Goal: Task Accomplishment & Management: Complete application form

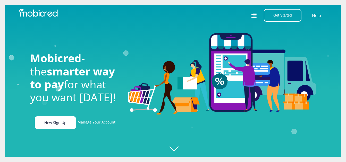
scroll to position [0, 368]
click at [52, 128] on link "New Sign Up" at bounding box center [55, 122] width 41 height 13
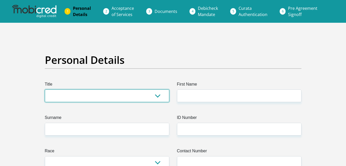
click at [142, 96] on select "Mr Ms Mrs Dr [PERSON_NAME]" at bounding box center [107, 95] width 125 height 13
select select "Ms"
click at [45, 89] on select "Mr Ms Mrs Dr [PERSON_NAME]" at bounding box center [107, 95] width 125 height 13
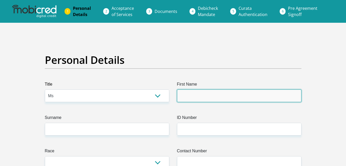
click at [205, 100] on input "First Name" at bounding box center [239, 95] width 125 height 13
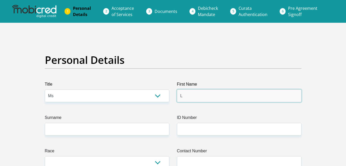
type input "Lauren"
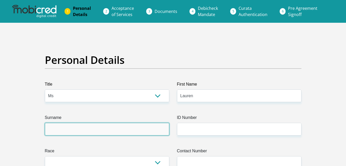
type input "Hutchinson"
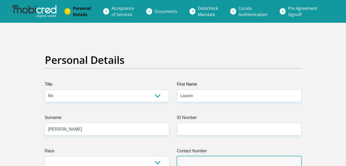
type input "0835250608"
select select "ZAF"
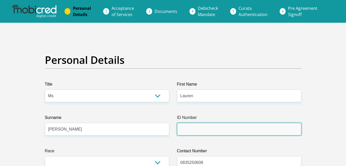
click at [189, 131] on input "ID Number" at bounding box center [239, 129] width 125 height 13
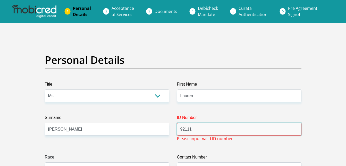
type input "9211180176087"
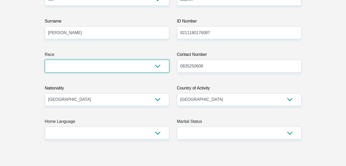
scroll to position [99, 0]
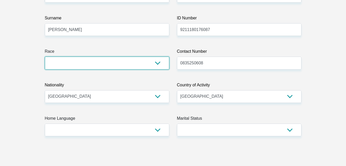
click at [161, 63] on select "Black Coloured Indian White Other" at bounding box center [107, 62] width 125 height 13
select select "2"
click at [45, 56] on select "Black Coloured Indian White Other" at bounding box center [107, 62] width 125 height 13
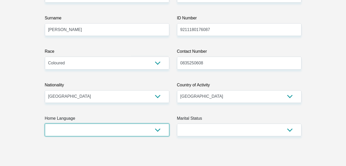
click at [88, 128] on select "Afrikaans English Sepedi South Ndebele Southern Sotho Swati Tsonga Tswana Venda…" at bounding box center [107, 129] width 125 height 13
select select "eng"
click at [45, 123] on select "Afrikaans English Sepedi South Ndebele Southern Sotho Swati Tsonga Tswana Venda…" at bounding box center [107, 129] width 125 height 13
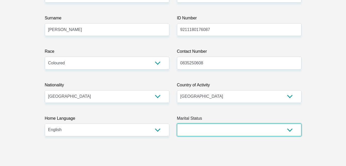
click at [220, 132] on select "Married ANC Single Divorced Widowed Married COP or Customary Law" at bounding box center [239, 129] width 125 height 13
select select "2"
click at [177, 123] on select "Married ANC Single Divorced Widowed Married COP or Customary Law" at bounding box center [239, 129] width 125 height 13
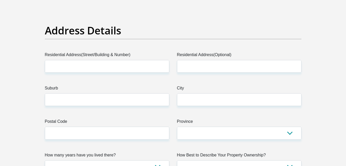
scroll to position [248, 0]
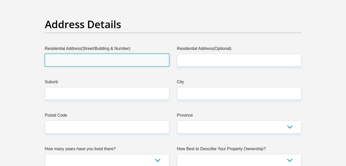
click at [96, 60] on input "Residential Address(Street/Building & Number)" at bounding box center [107, 60] width 125 height 13
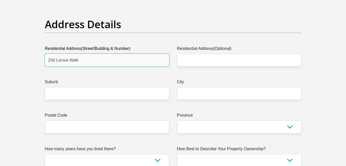
type input "20d Lansia Walk"
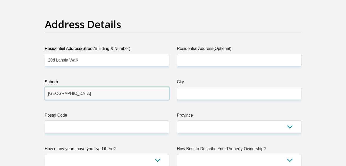
type input "Hanover Park"
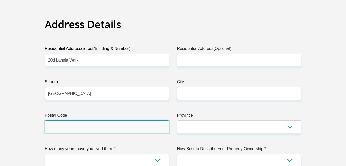
click at [61, 127] on input "Postal Code" at bounding box center [107, 126] width 125 height 13
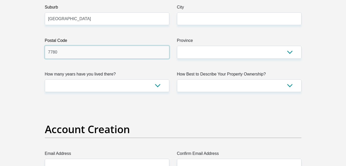
scroll to position [329, 0]
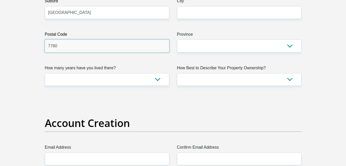
type input "7780"
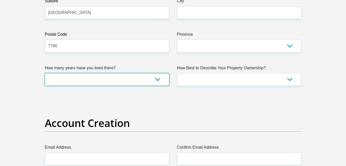
click at [156, 83] on select "less than 1 year 1-3 years 3-5 years 5+ years" at bounding box center [107, 79] width 125 height 13
select select "5"
click at [45, 73] on select "less than 1 year 1-3 years 3-5 years 5+ years" at bounding box center [107, 79] width 125 height 13
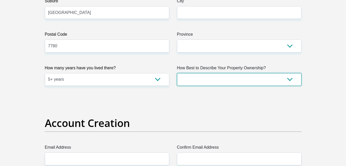
click at [202, 82] on select "Owned Rented Family Owned Company Dwelling" at bounding box center [239, 79] width 125 height 13
select select "parents"
click at [177, 73] on select "Owned Rented Family Owned Company Dwelling" at bounding box center [239, 79] width 125 height 13
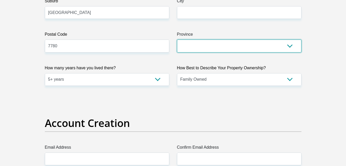
click at [203, 46] on select "Eastern Cape Free State Gauteng KwaZulu-Natal Limpopo Mpumalanga Northern Cape …" at bounding box center [239, 45] width 125 height 13
select select "Western Cape"
click at [177, 39] on select "Eastern Cape Free State Gauteng KwaZulu-Natal Limpopo Mpumalanga Northern Cape …" at bounding box center [239, 45] width 125 height 13
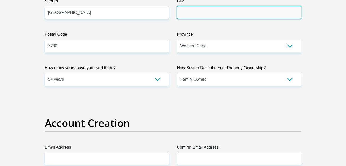
click at [229, 12] on input "City" at bounding box center [239, 12] width 125 height 13
type input "Cape Town"
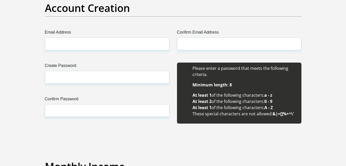
scroll to position [441, 0]
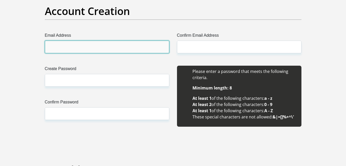
click at [114, 48] on input "Email Address" at bounding box center [107, 46] width 125 height 13
type input "lhutchinson5@gmail.com"
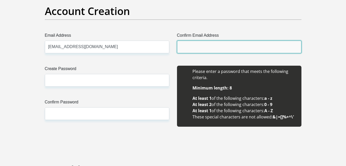
type input "lhutchinson5@gmail.com"
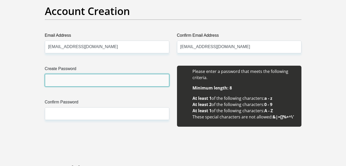
click at [80, 79] on input "Create Password" at bounding box center [107, 80] width 125 height 13
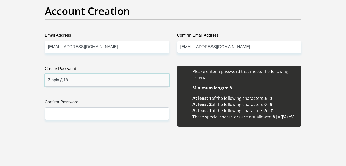
type input "Ziapia@18"
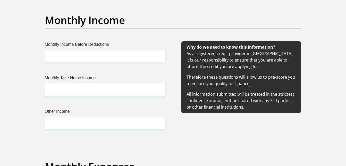
scroll to position [593, 0]
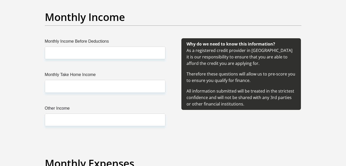
type input "Ziapia@18"
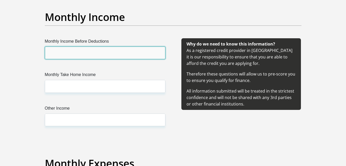
click at [81, 51] on input "Monthly Income Before Deductions" at bounding box center [105, 52] width 121 height 13
type input "24000"
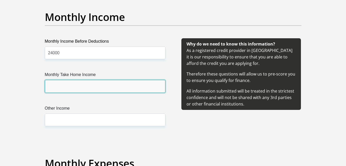
click at [58, 88] on input "Monthly Take Home Income" at bounding box center [105, 86] width 121 height 13
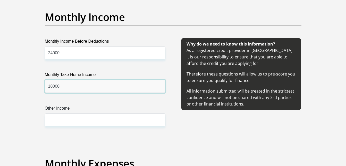
type input "18000"
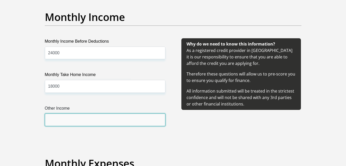
click at [57, 122] on input "Other Income" at bounding box center [105, 119] width 121 height 13
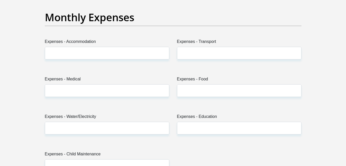
scroll to position [745, 0]
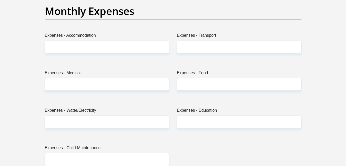
type input "2000"
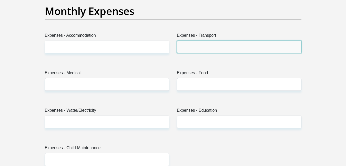
click at [227, 48] on input "Expenses - Transport" at bounding box center [239, 46] width 125 height 13
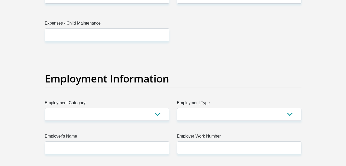
scroll to position [875, 0]
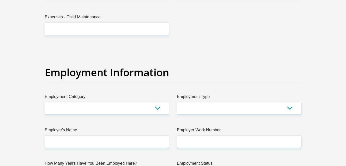
type input "1000"
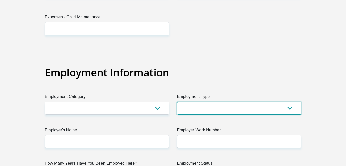
click at [286, 113] on select "College/Lecturer Craft Seller Creative Driver Executive Farmer Forces - Non Com…" at bounding box center [239, 108] width 125 height 13
select select "Office Staff/Clerk"
click at [177, 102] on select "College/Lecturer Craft Seller Creative Driver Executive Farmer Forces - Non Com…" at bounding box center [239, 108] width 125 height 13
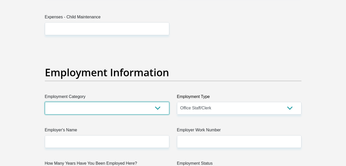
click at [119, 110] on select "AGRICULTURE ALCOHOL & TOBACCO CONSTRUCTION MATERIALS METALLURGY EQUIPMENT FOR R…" at bounding box center [107, 108] width 125 height 13
select select "17"
click at [45, 102] on select "AGRICULTURE ALCOHOL & TOBACCO CONSTRUCTION MATERIALS METALLURGY EQUIPMENT FOR R…" at bounding box center [107, 108] width 125 height 13
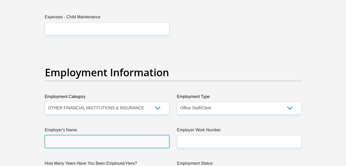
click at [79, 147] on input "Employer's Name" at bounding box center [107, 141] width 125 height 13
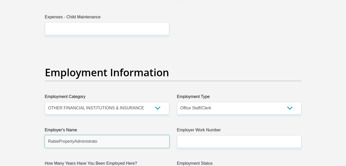
type input "RabiePropertyAdministrator"
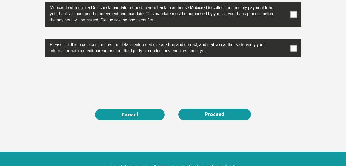
scroll to position [1685, 0]
